Goal: Information Seeking & Learning: Learn about a topic

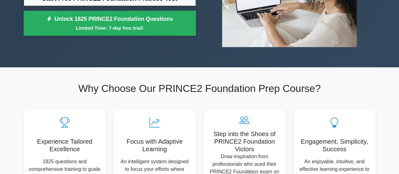
scroll to position [63, 0]
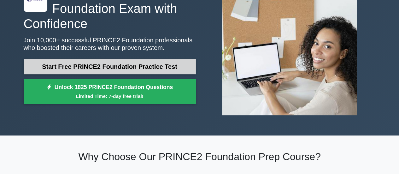
click at [184, 67] on link "Start Free PRINCE2 Foundation Practice Test" at bounding box center [110, 66] width 172 height 15
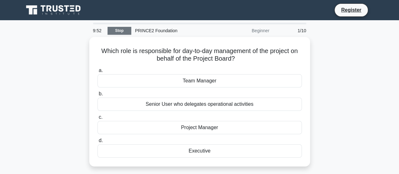
click at [123, 31] on link "Stop" at bounding box center [120, 31] width 24 height 8
